Goal: Transaction & Acquisition: Purchase product/service

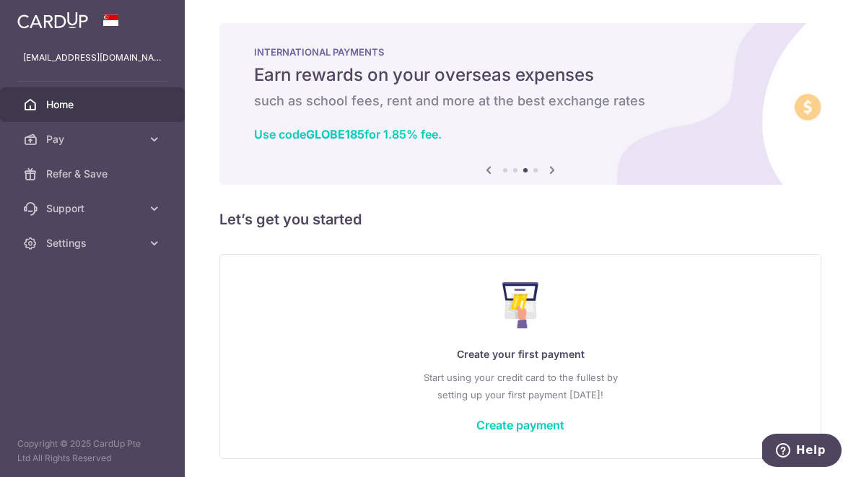
scroll to position [49, 0]
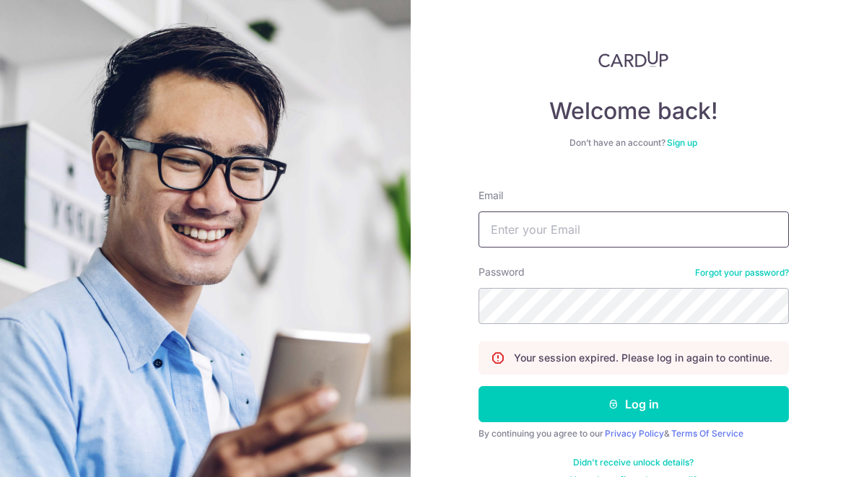
click at [531, 237] on input "Email" at bounding box center [633, 229] width 310 height 36
type input "[EMAIL_ADDRESS][DOMAIN_NAME]"
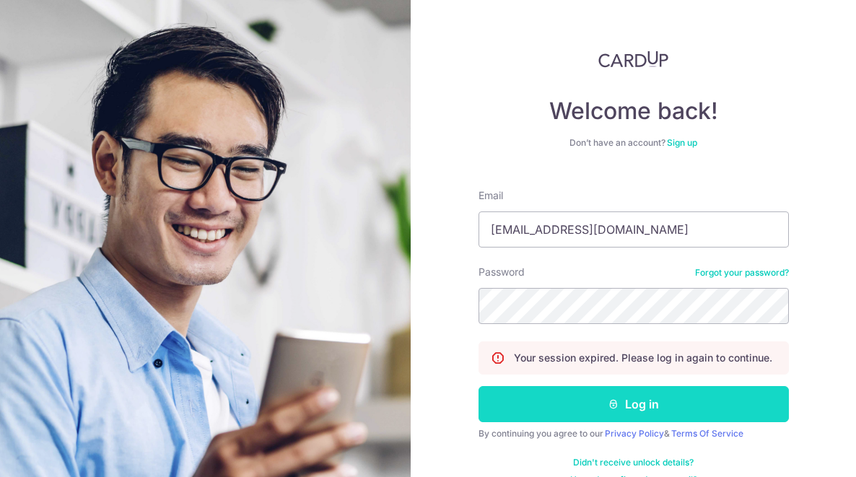
click at [576, 396] on button "Log in" at bounding box center [633, 404] width 310 height 36
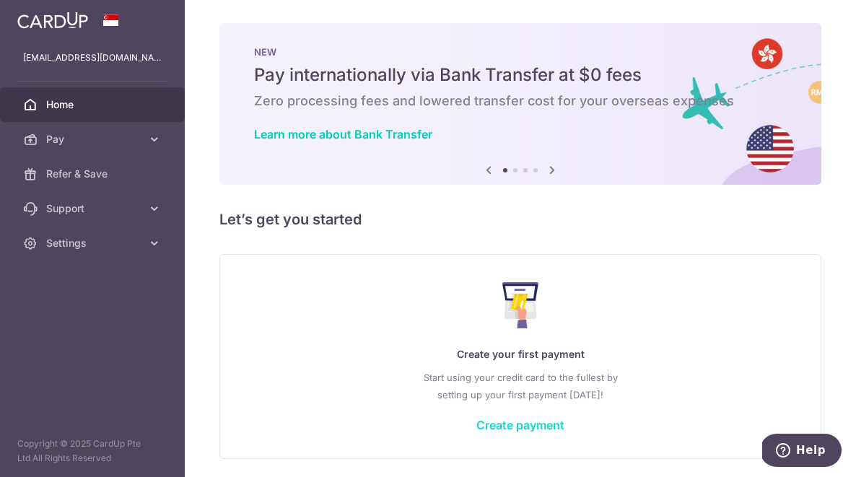
click at [528, 426] on link "Create payment" at bounding box center [520, 425] width 88 height 14
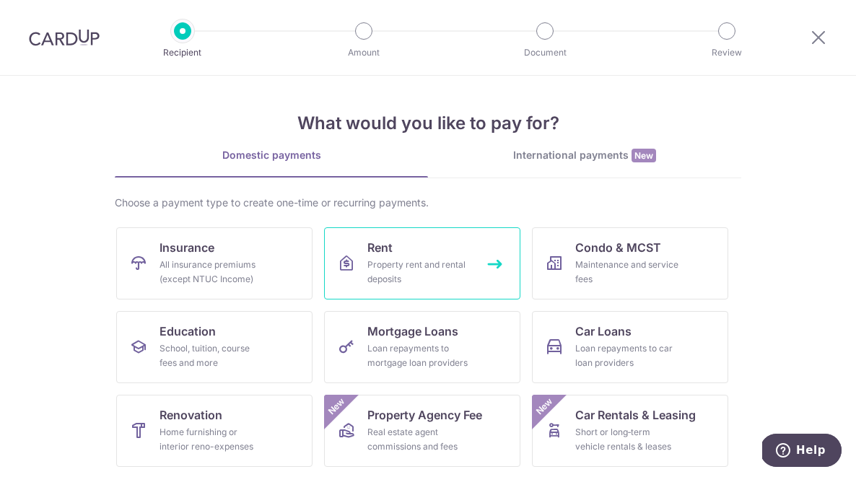
click at [432, 264] on div "Property rent and rental deposits" at bounding box center [419, 272] width 104 height 29
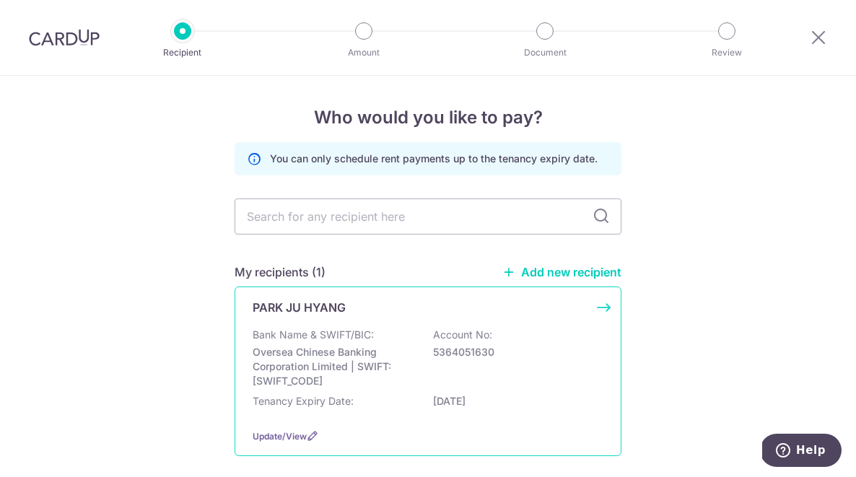
click at [545, 314] on div "PARK JU HYANG" at bounding box center [419, 307] width 333 height 17
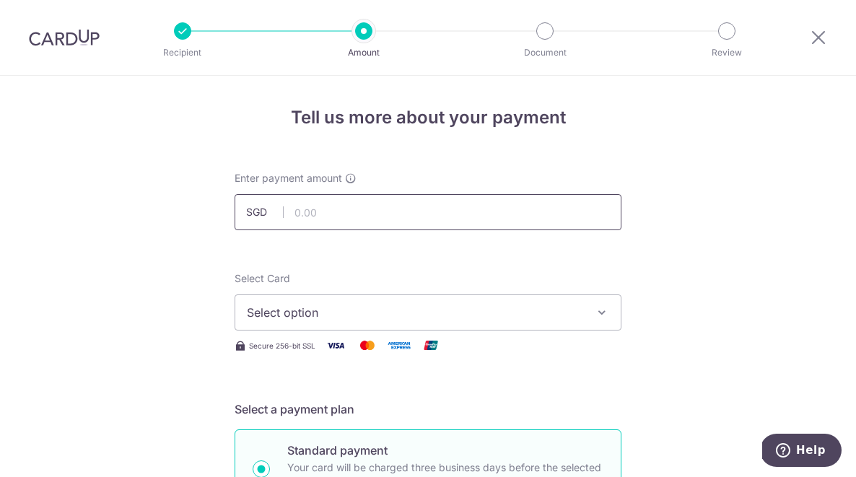
click at [439, 223] on input "text" at bounding box center [427, 212] width 387 height 36
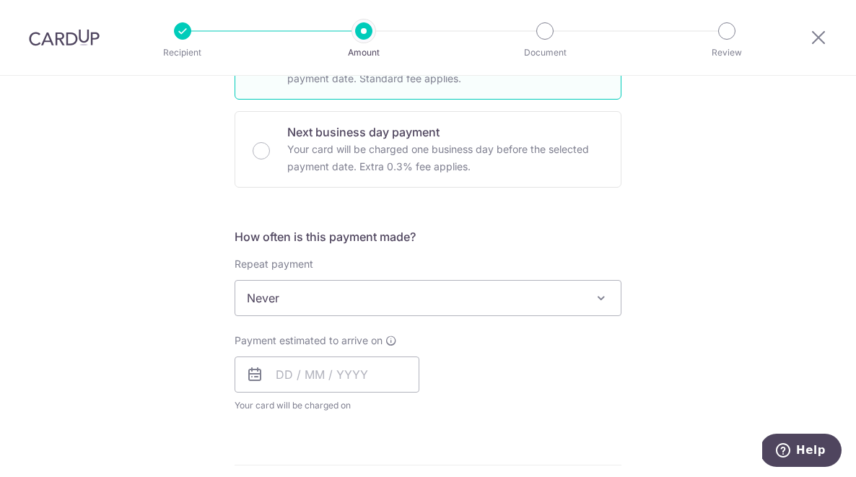
scroll to position [419, 0]
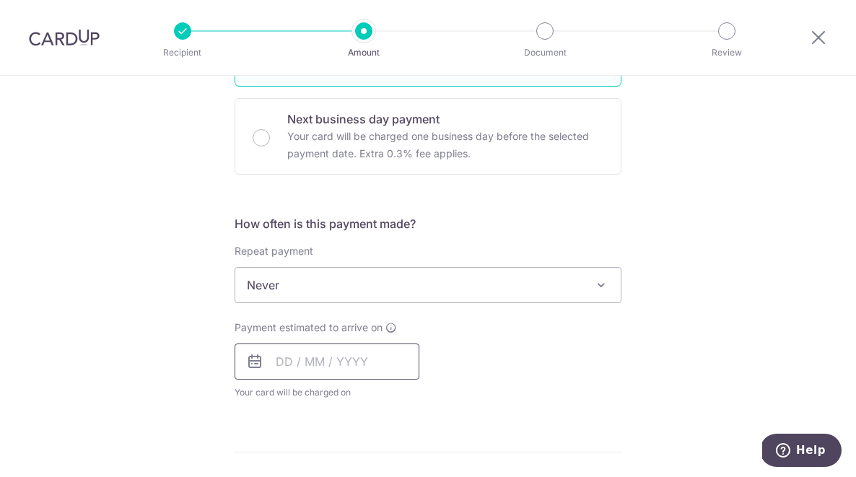
type input "4,500.00"
click at [316, 364] on input "text" at bounding box center [326, 361] width 185 height 36
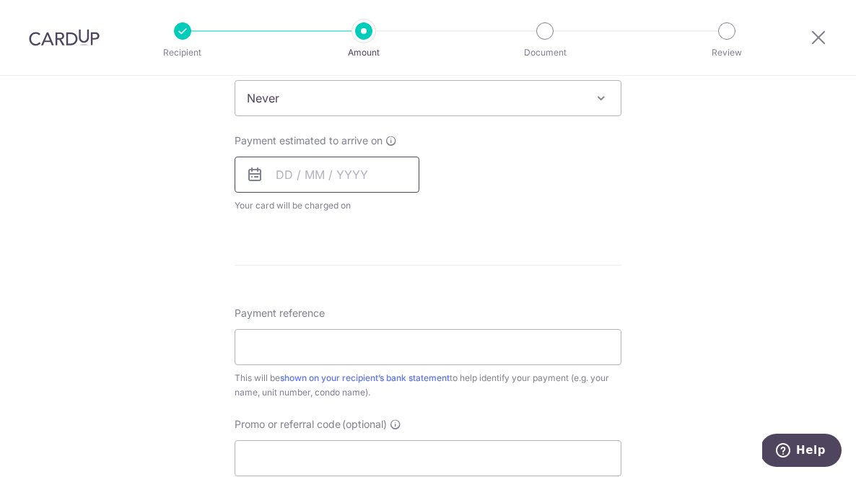
scroll to position [636, 0]
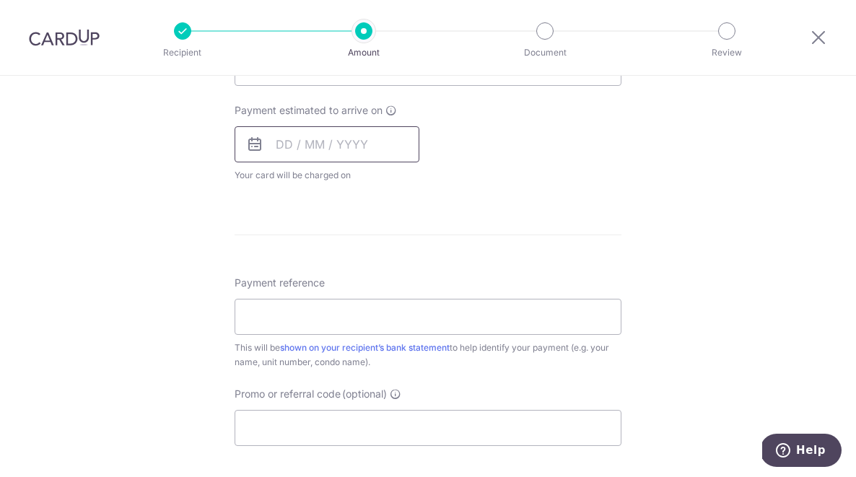
click at [320, 151] on input "text" at bounding box center [326, 144] width 185 height 36
click at [278, 144] on input "text" at bounding box center [326, 144] width 185 height 36
click at [373, 146] on input "text" at bounding box center [326, 144] width 185 height 36
click at [353, 148] on input "text" at bounding box center [326, 144] width 185 height 36
click at [513, 173] on div "Payment estimated to arrive on Prev Next Oct Nov [DATE] 2026 2027 2028 2029 203…" at bounding box center [428, 142] width 404 height 79
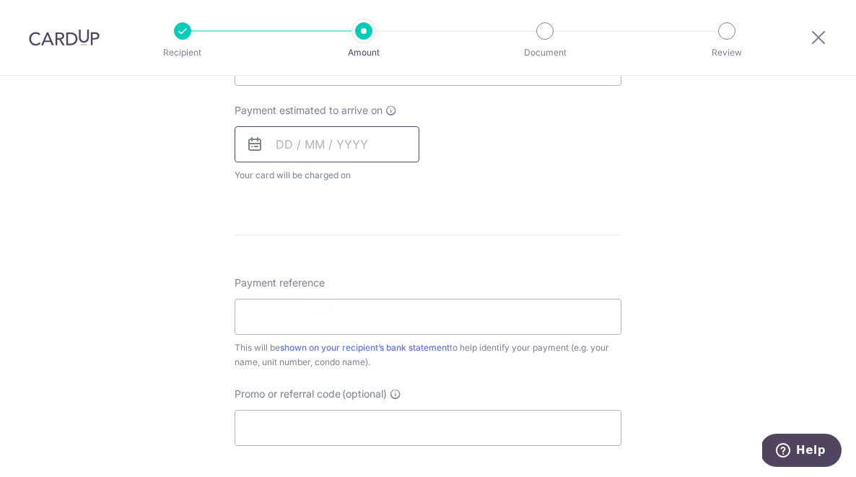
click at [326, 136] on input "text" at bounding box center [326, 144] width 185 height 36
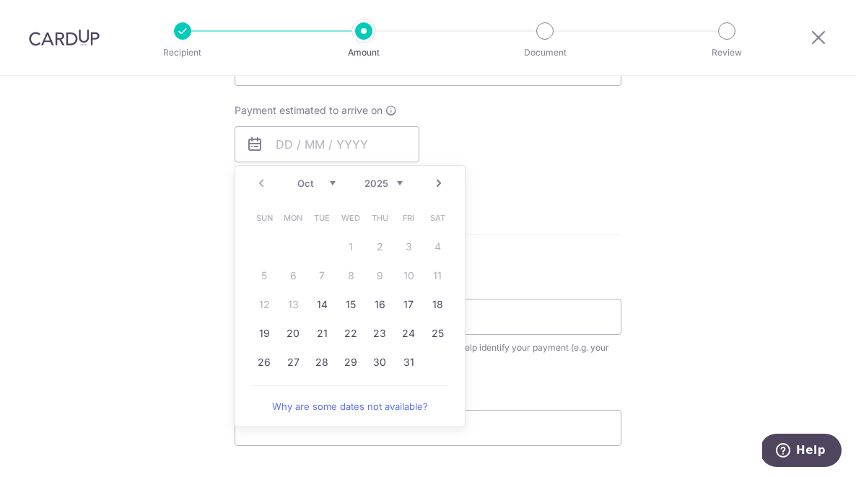
click at [285, 309] on table "Sun Mon Tue Wed Thu Fri Sat 1 2 3 4 5 6 7 8 9 10 11 12 13 14 15 16 17 18 19 20 …" at bounding box center [351, 289] width 202 height 173
click at [325, 304] on link "14" at bounding box center [321, 304] width 23 height 23
type input "[DATE]"
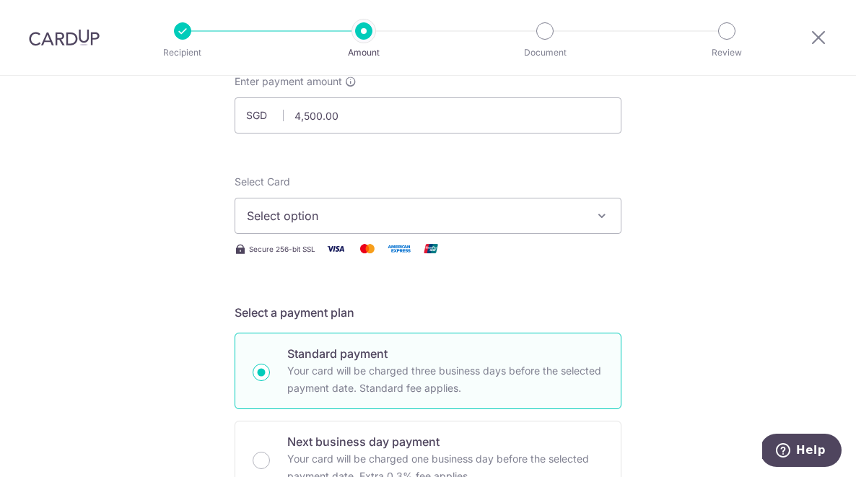
scroll to position [103, 0]
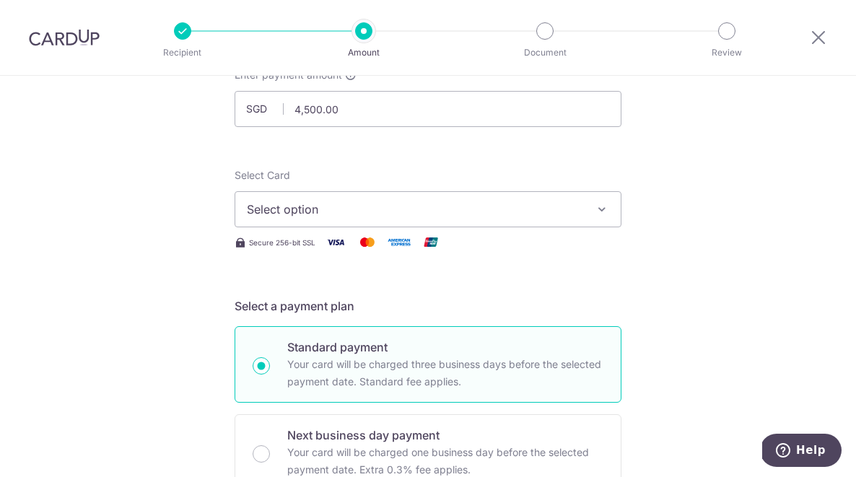
click at [336, 203] on span "Select option" at bounding box center [415, 209] width 336 height 17
click at [332, 250] on span "Add credit card" at bounding box center [441, 249] width 336 height 14
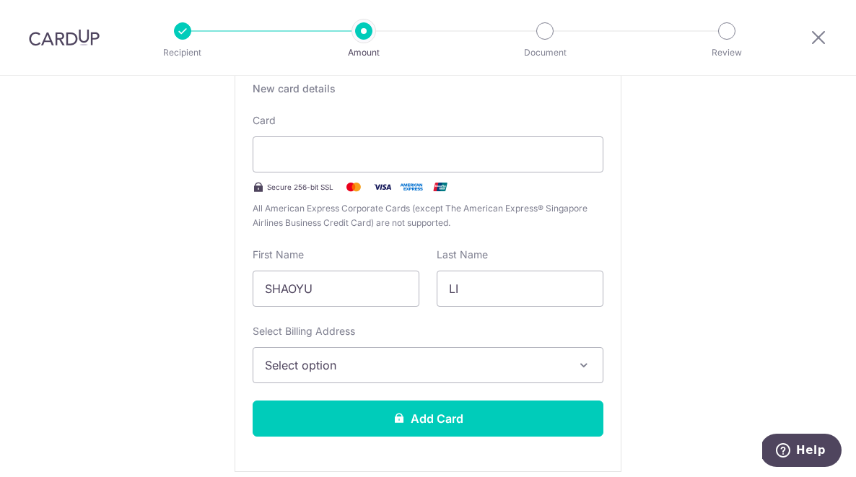
scroll to position [290, 0]
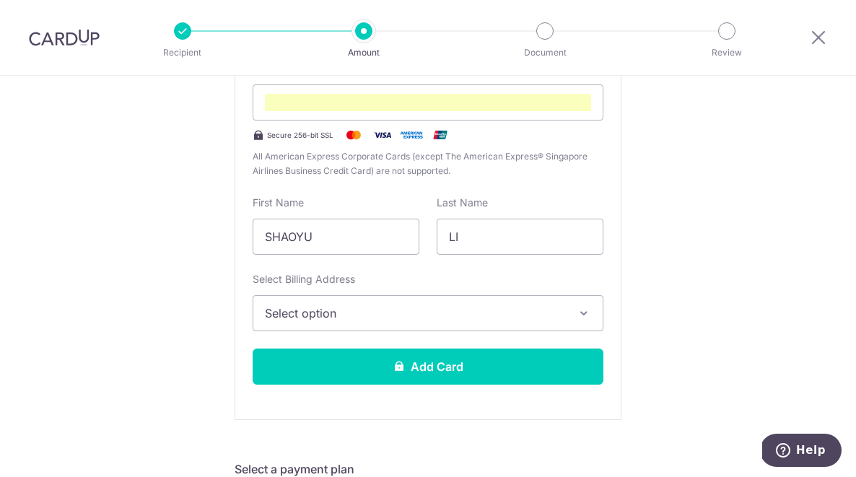
scroll to position [331, 0]
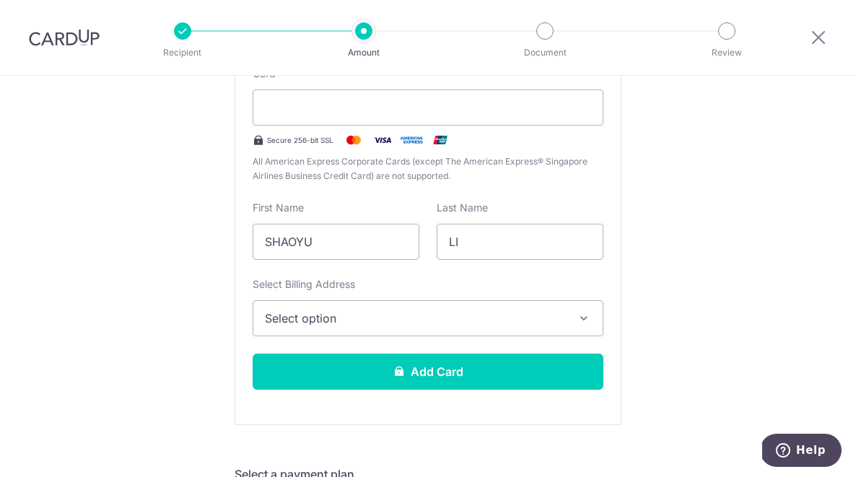
drag, startPoint x: 848, startPoint y: 200, endPoint x: 859, endPoint y: 436, distance: 236.2
click at [855, 436] on html "Recipient Amount Document Review Tell us more about your payment Enter payment …" at bounding box center [428, 238] width 856 height 477
copy form "Select Billing Address Select option Add Billing Address My Billing Addresses […"
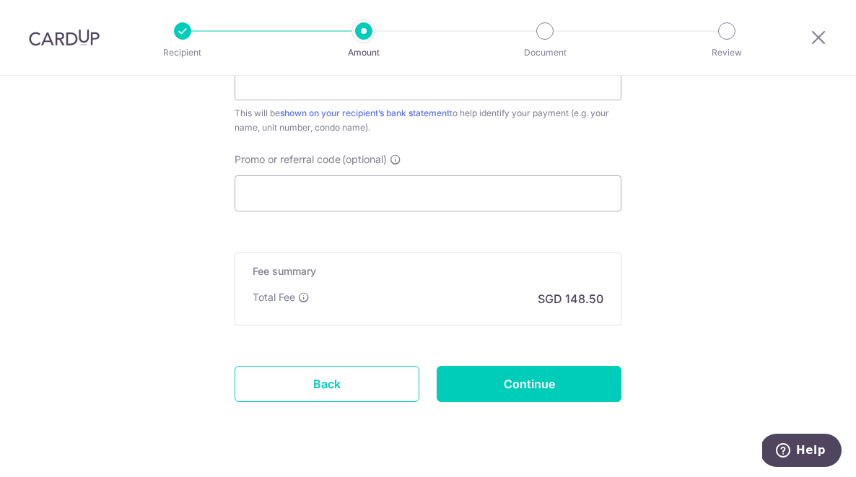
scroll to position [1356, 0]
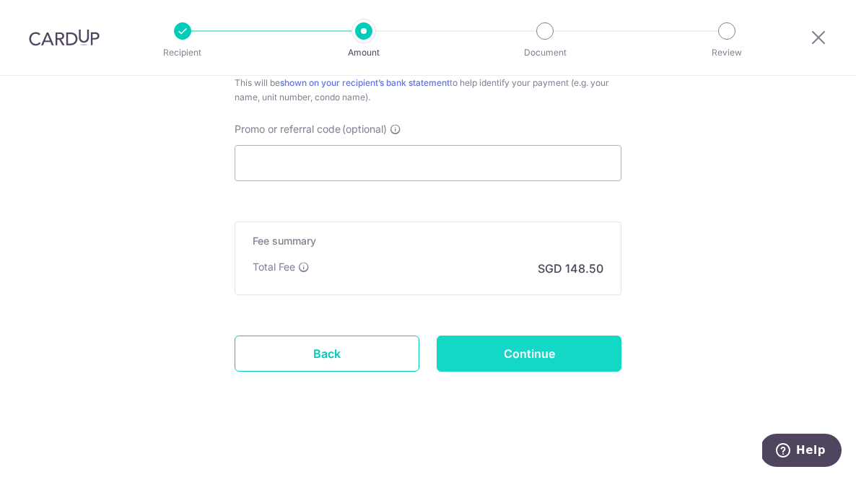
click at [536, 346] on input "Continue" at bounding box center [529, 354] width 185 height 36
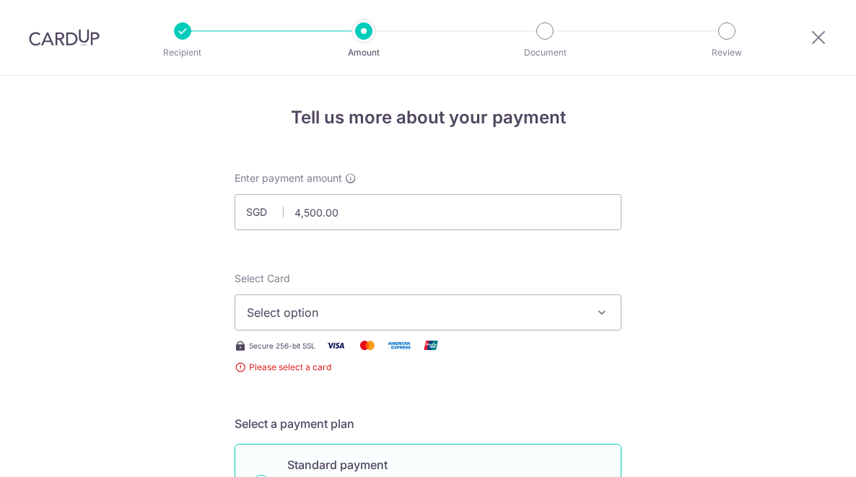
scroll to position [284, 0]
